Goal: Task Accomplishment & Management: Use online tool/utility

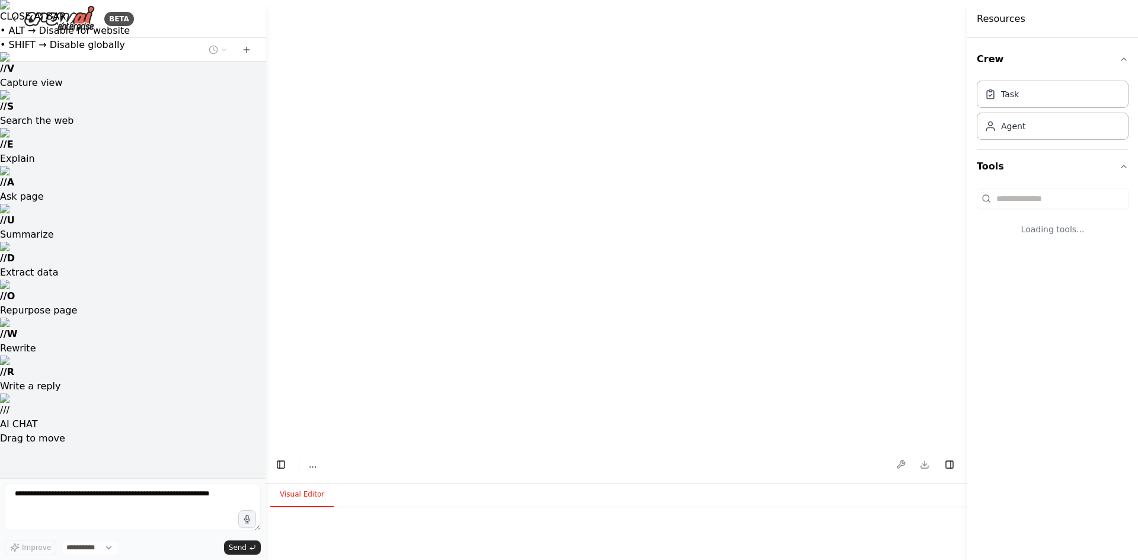
select select "****"
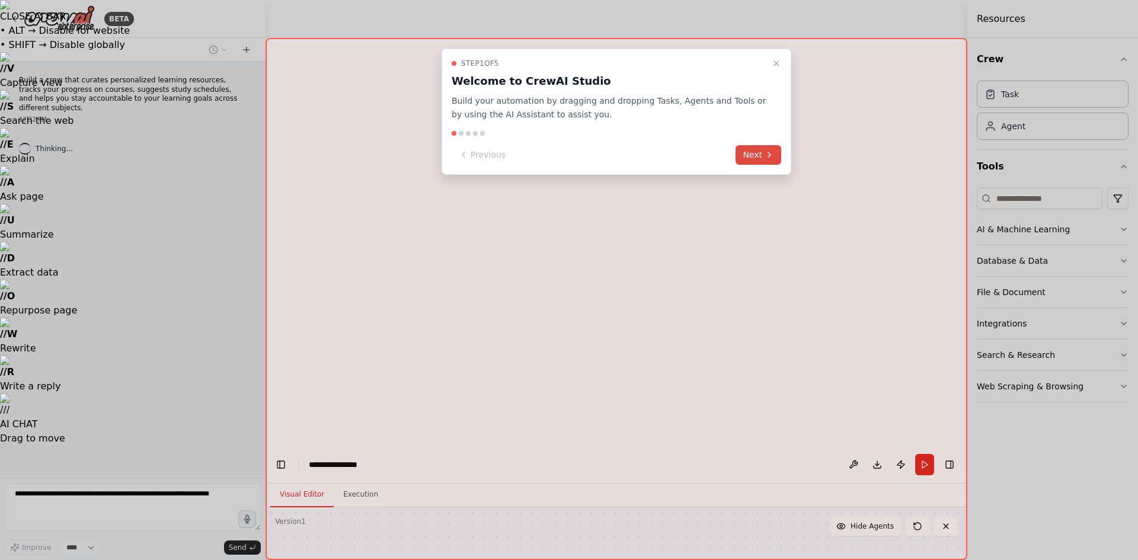
click at [751, 155] on button "Next" at bounding box center [758, 155] width 46 height 20
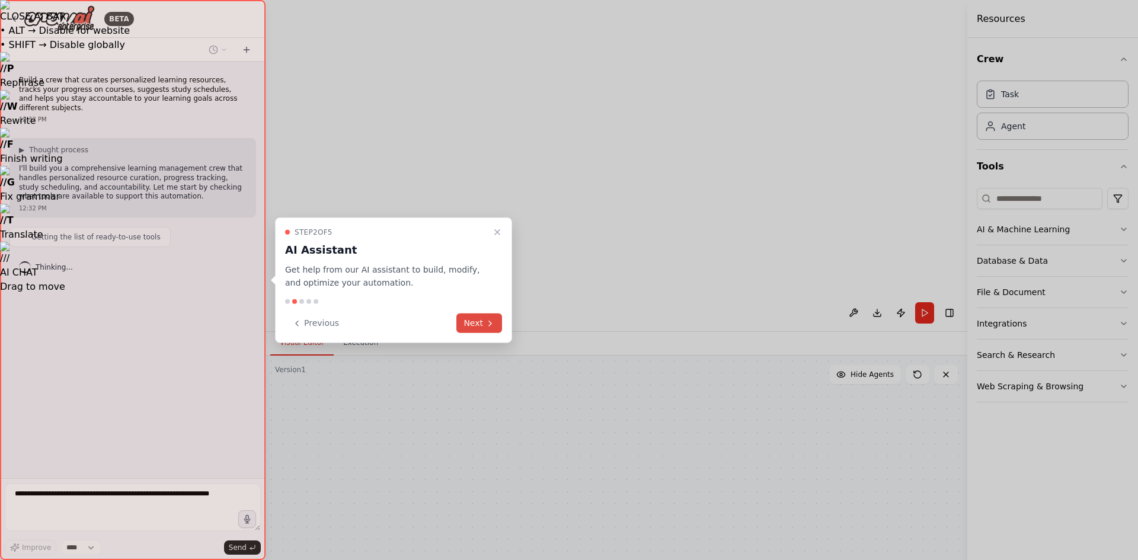
click at [471, 329] on button "Next" at bounding box center [479, 323] width 46 height 20
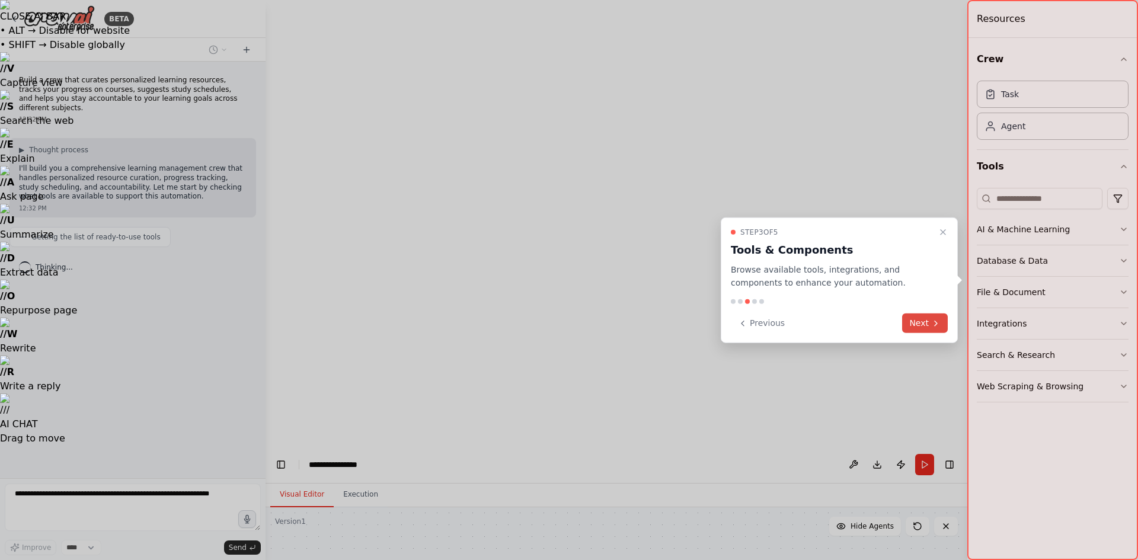
click at [928, 328] on button "Next" at bounding box center [925, 323] width 46 height 20
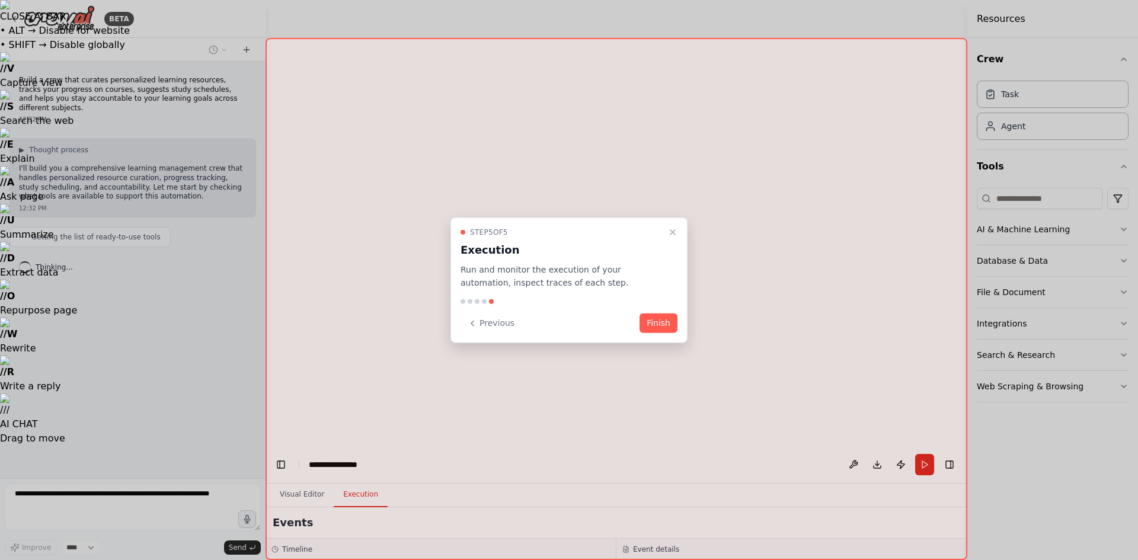
click at [661, 320] on button "Finish" at bounding box center [658, 323] width 38 height 20
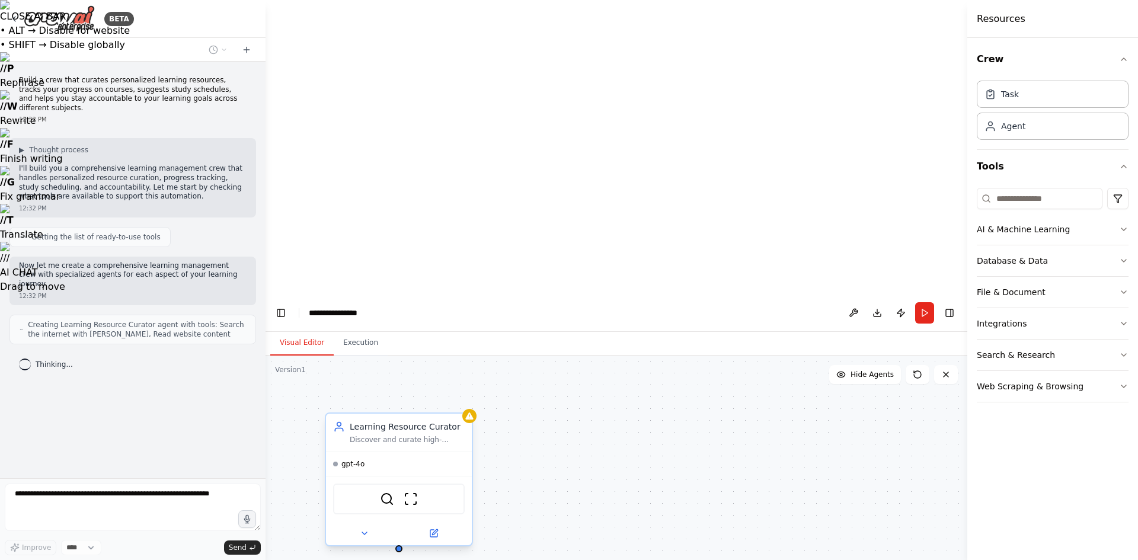
click at [353, 452] on div "gpt-4o" at bounding box center [399, 464] width 146 height 24
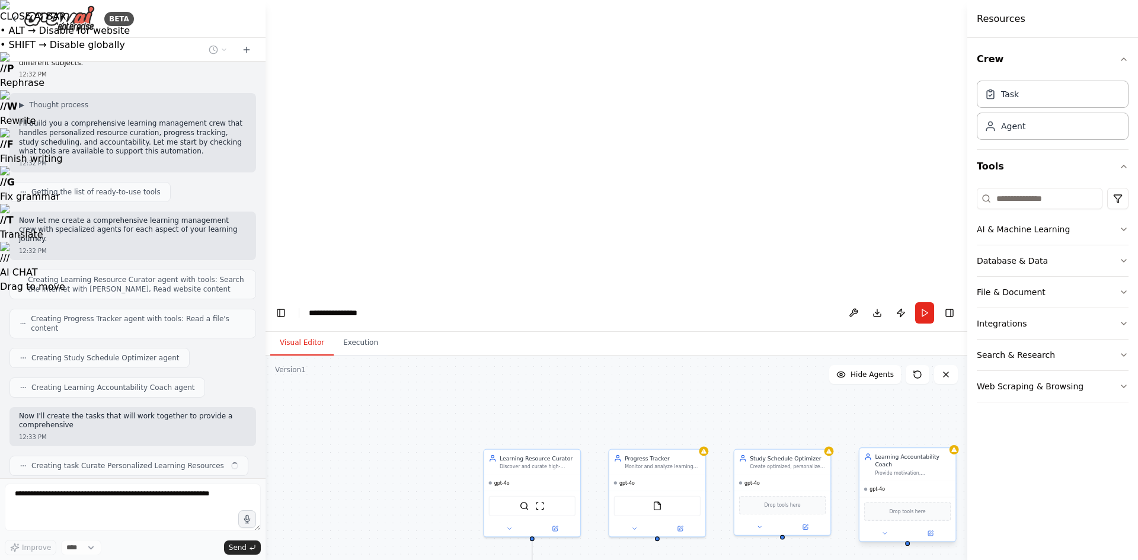
scroll to position [55, 0]
